Goal: Information Seeking & Learning: Learn about a topic

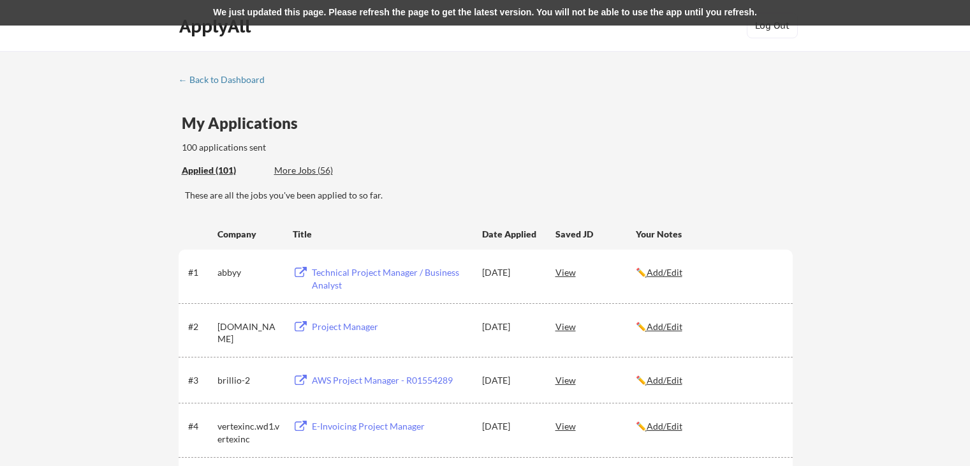
scroll to position [2105, 0]
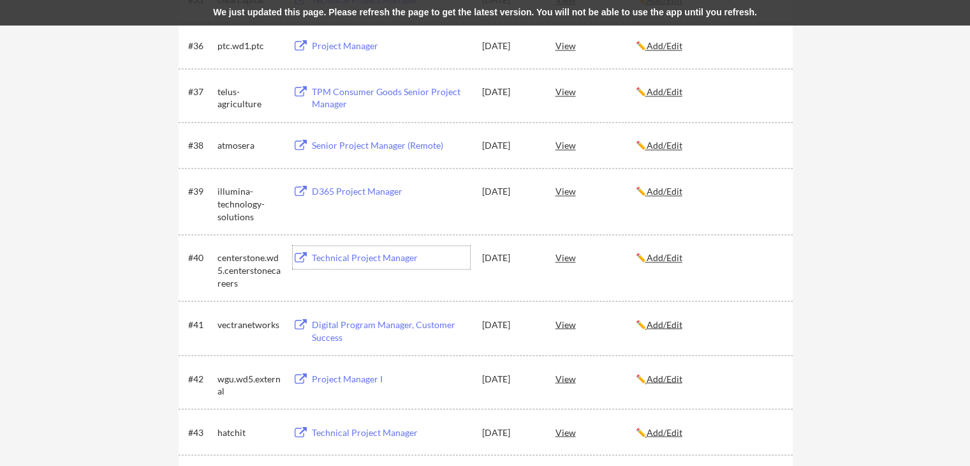
click at [371, 326] on div "Digital Program Manager, Customer Success" at bounding box center [391, 330] width 158 height 25
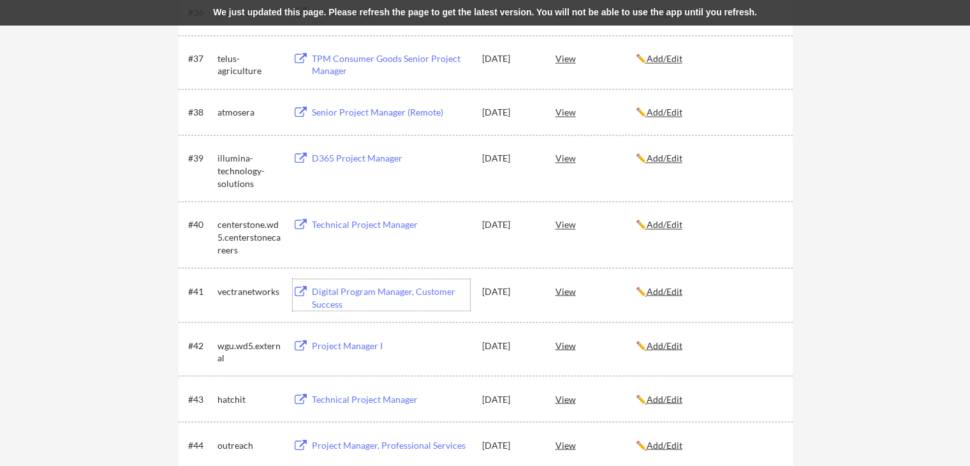
scroll to position [2168, 0]
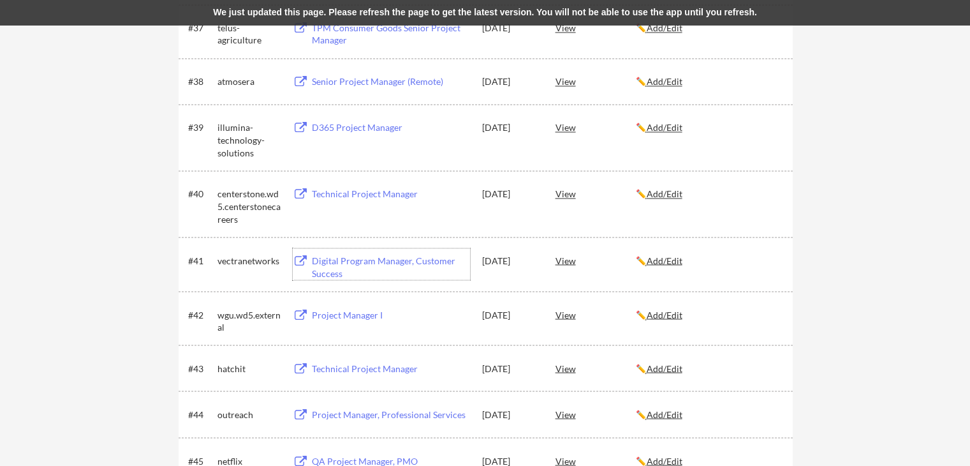
click at [349, 312] on div "Project Manager I" at bounding box center [391, 314] width 158 height 13
click at [357, 371] on div "Technical Project Manager" at bounding box center [391, 368] width 158 height 13
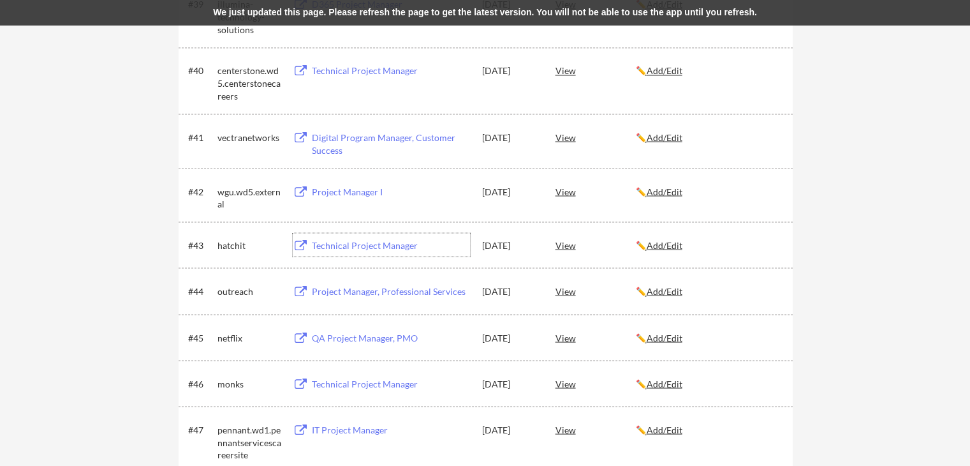
scroll to position [2296, 0]
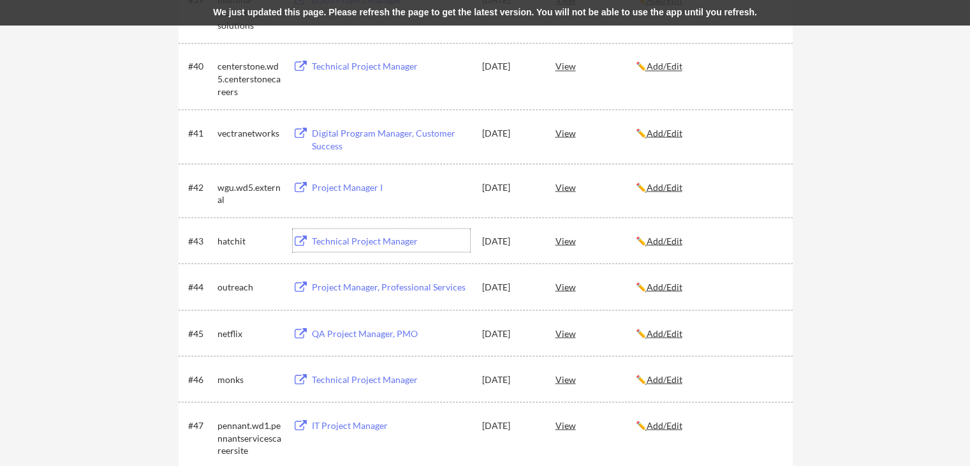
click at [372, 287] on div "Project Manager, Professional Services" at bounding box center [391, 286] width 158 height 13
click at [360, 335] on div "QA Project Manager, PMO" at bounding box center [391, 333] width 158 height 13
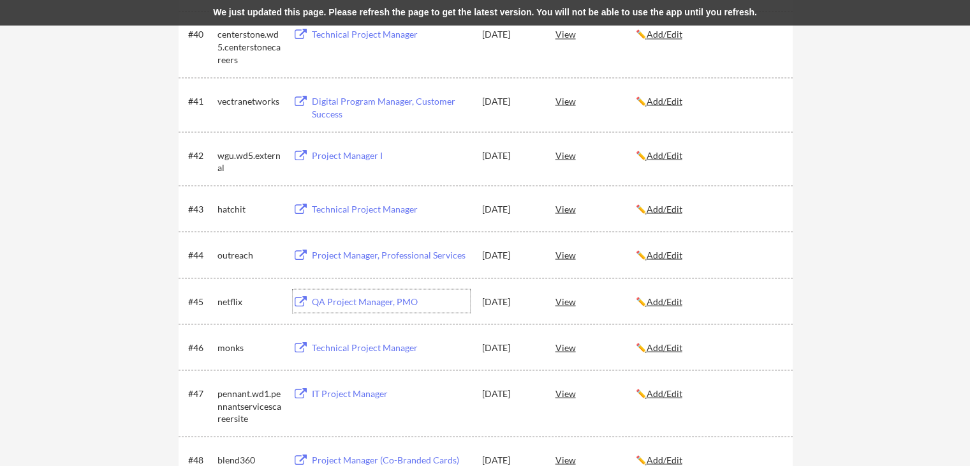
scroll to position [2360, 0]
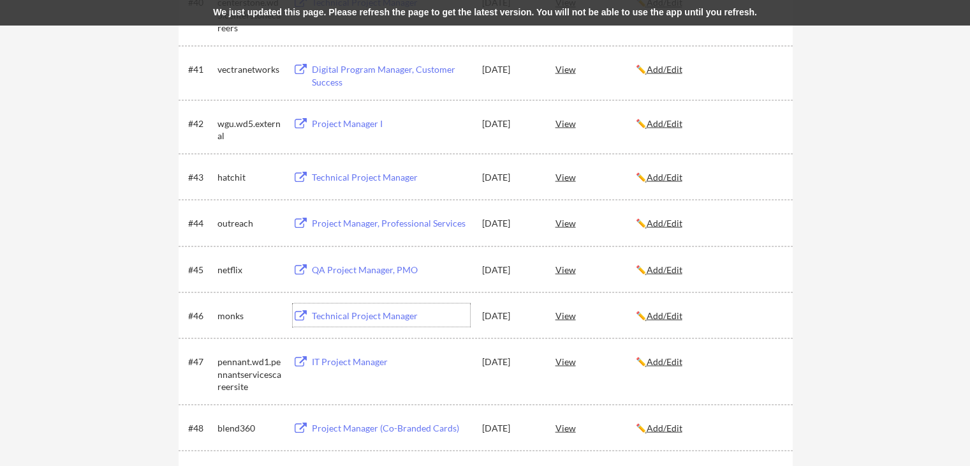
click at [347, 313] on div "Technical Project Manager" at bounding box center [391, 315] width 158 height 13
click at [366, 360] on div "IT Project Manager" at bounding box center [391, 361] width 158 height 13
click at [382, 429] on div "Project Manager (Co-Branded Cards)" at bounding box center [391, 427] width 158 height 13
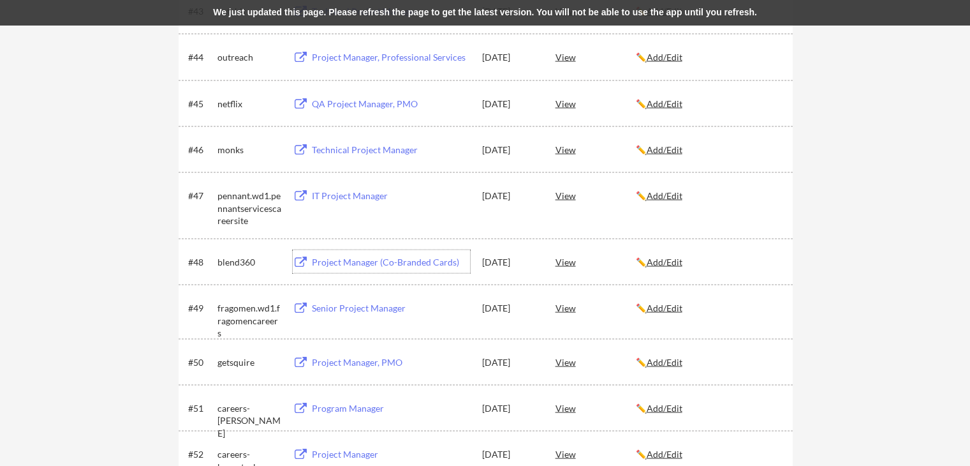
scroll to position [2551, 0]
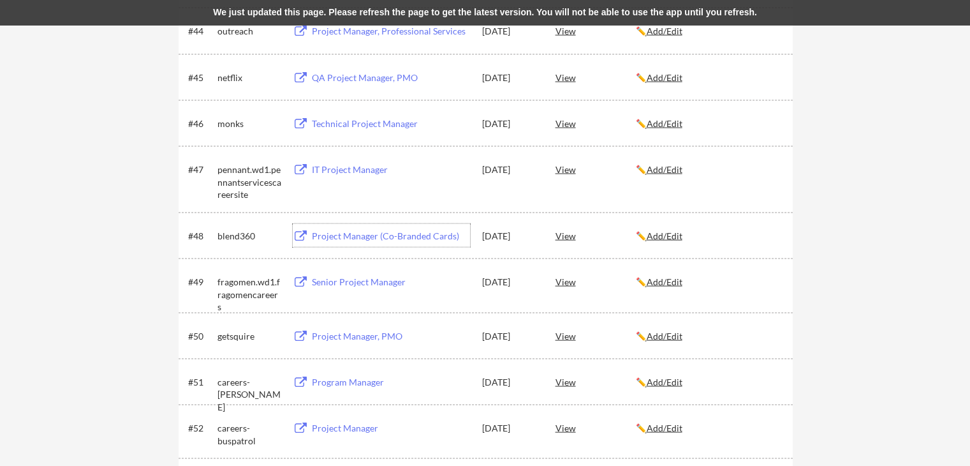
click at [374, 284] on div "Senior Project Manager" at bounding box center [391, 282] width 158 height 13
click at [334, 337] on div "Project Manager, PMO" at bounding box center [391, 336] width 158 height 13
click at [339, 385] on div "Program Manager" at bounding box center [391, 382] width 158 height 13
click at [337, 429] on div "Project Manager" at bounding box center [391, 428] width 158 height 13
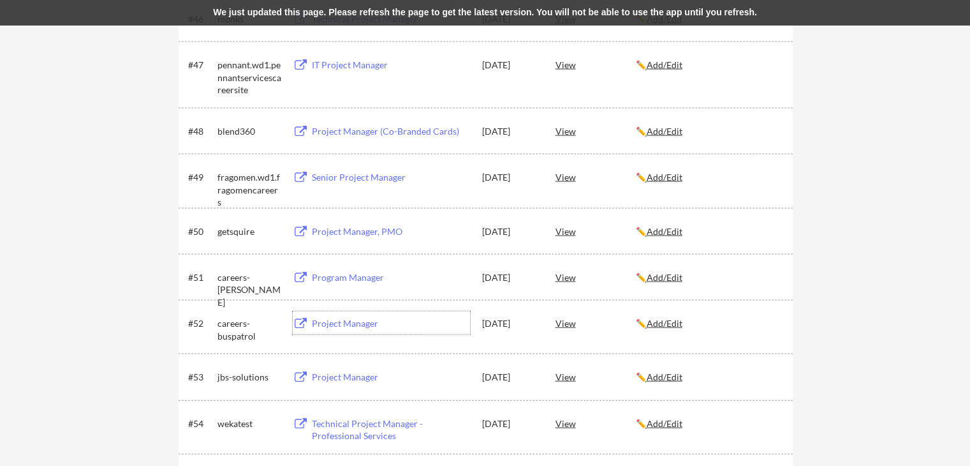
scroll to position [2679, 0]
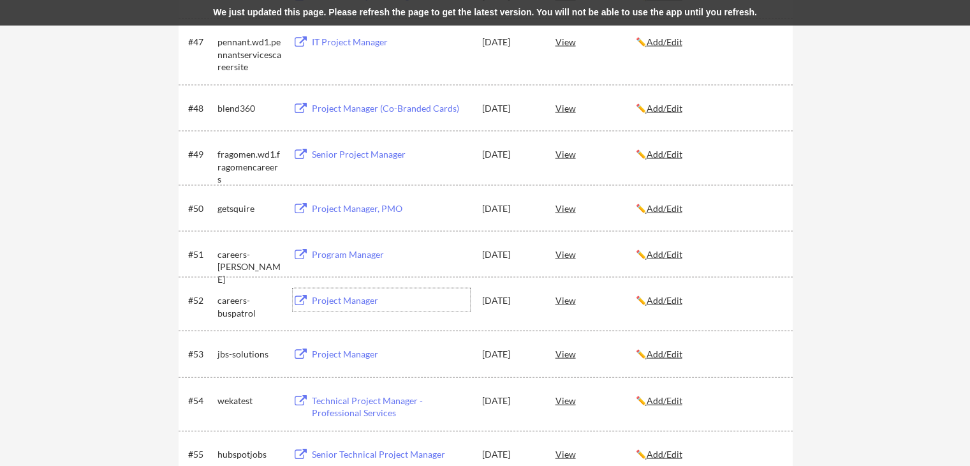
click at [332, 355] on div "Project Manager" at bounding box center [391, 354] width 158 height 13
click at [329, 398] on div "Technical Project Manager - Professional Services" at bounding box center [391, 406] width 158 height 25
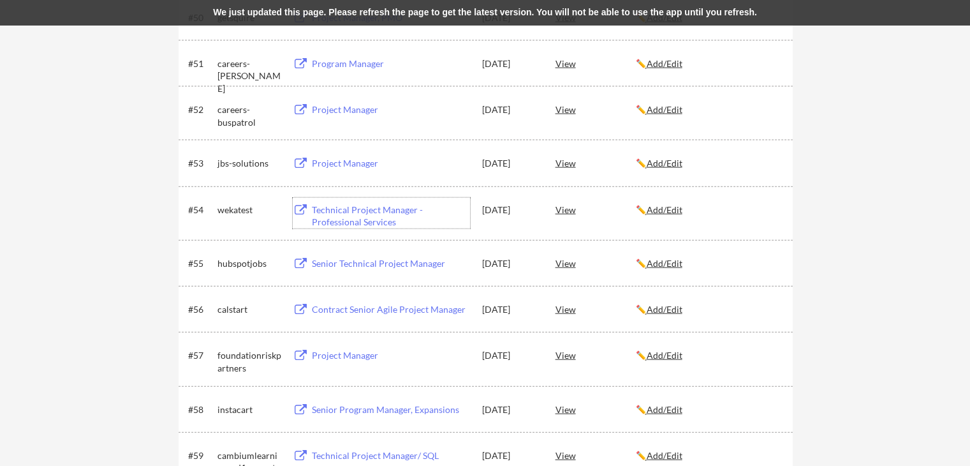
scroll to position [2870, 0]
click at [362, 261] on div "Senior Technical Project Manager" at bounding box center [391, 262] width 158 height 13
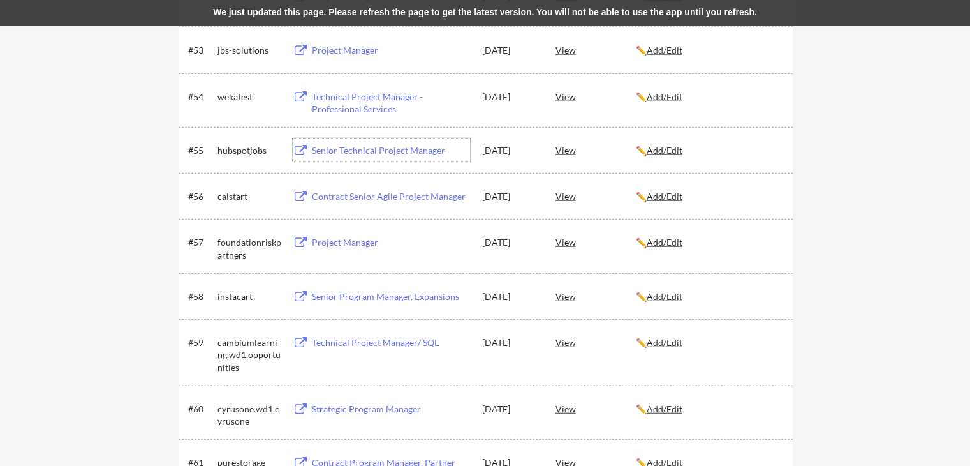
scroll to position [2997, 0]
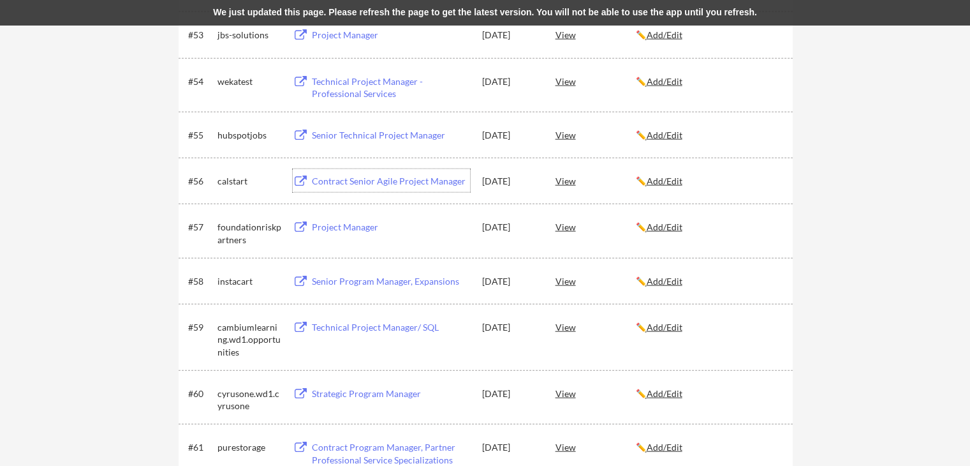
click at [383, 184] on div "Contract Senior Agile Project Manager" at bounding box center [391, 181] width 158 height 13
click at [335, 226] on div "Project Manager" at bounding box center [391, 227] width 158 height 13
click at [375, 283] on div "Senior Program Manager, Expansions" at bounding box center [391, 281] width 158 height 13
